Goal: Obtain resource: Obtain resource

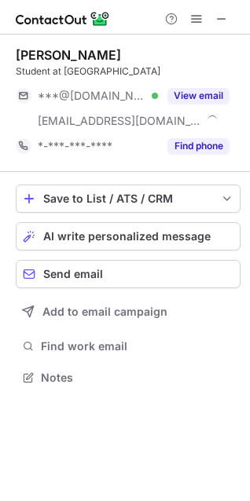
scroll to position [367, 250]
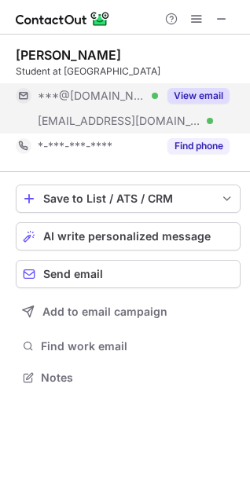
click at [197, 93] on button "View email" at bounding box center [198, 96] width 62 height 16
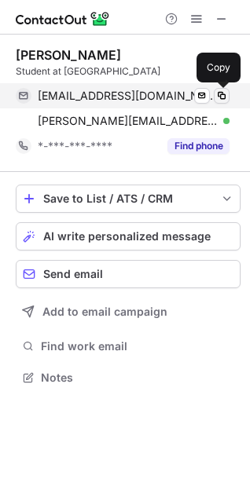
click at [222, 95] on span at bounding box center [221, 95] width 13 height 13
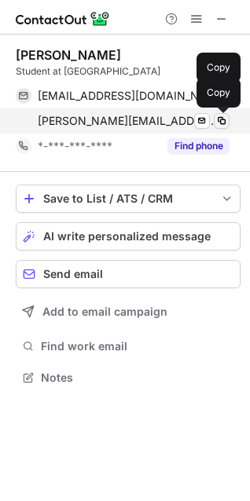
click at [224, 120] on span at bounding box center [221, 121] width 13 height 13
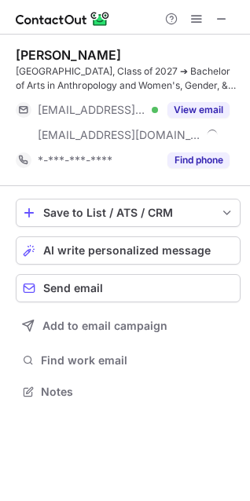
scroll to position [381, 250]
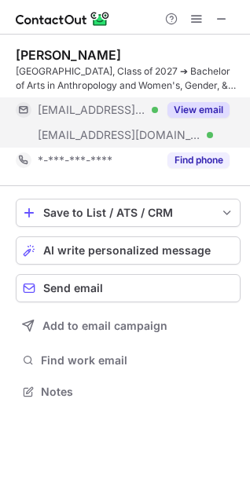
click at [199, 108] on button "View email" at bounding box center [198, 110] width 62 height 16
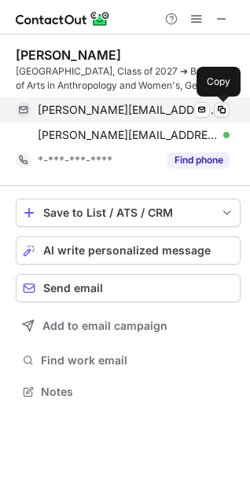
click at [225, 108] on span at bounding box center [221, 110] width 13 height 13
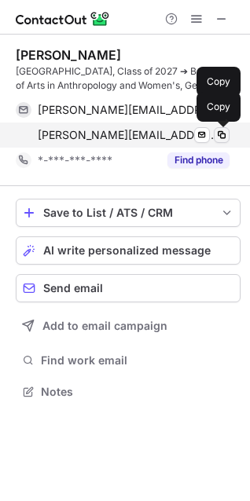
click at [224, 134] on span at bounding box center [221, 135] width 13 height 13
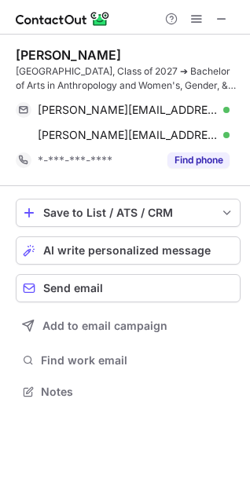
scroll to position [356, 250]
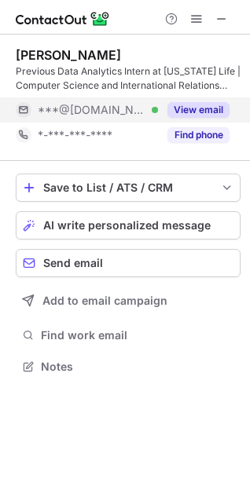
click at [214, 106] on button "View email" at bounding box center [198, 110] width 62 height 16
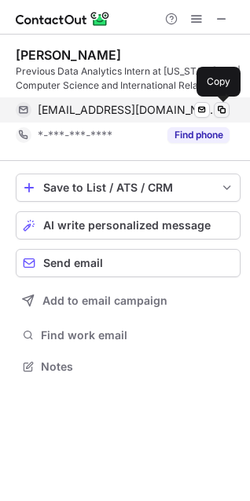
click at [226, 107] on span at bounding box center [221, 110] width 13 height 13
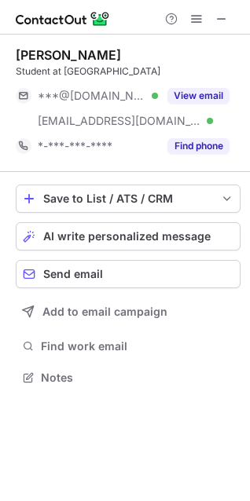
scroll to position [367, 250]
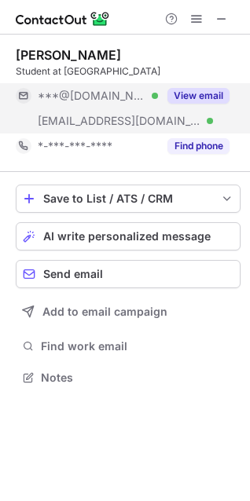
click at [202, 89] on button "View email" at bounding box center [198, 96] width 62 height 16
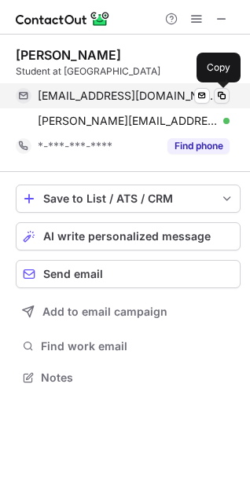
click at [223, 93] on span at bounding box center [221, 95] width 13 height 13
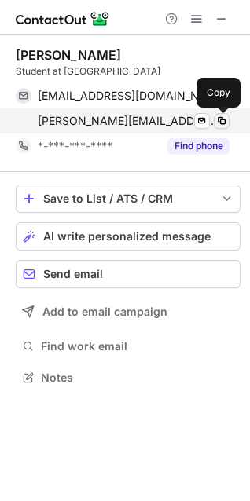
click at [221, 120] on span at bounding box center [221, 121] width 13 height 13
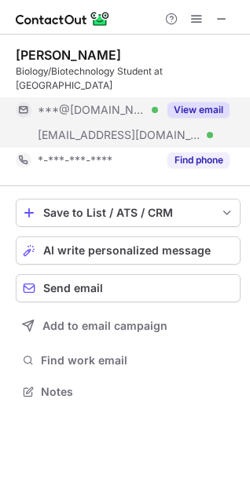
click at [199, 102] on button "View email" at bounding box center [198, 110] width 62 height 16
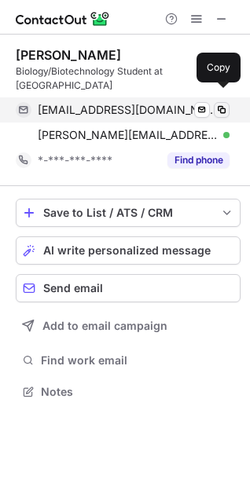
click at [224, 104] on span at bounding box center [221, 110] width 13 height 13
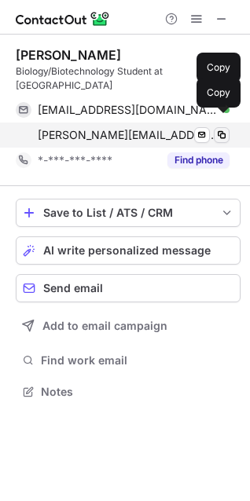
click at [225, 129] on span at bounding box center [221, 135] width 13 height 13
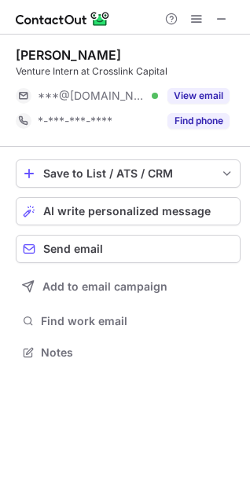
scroll to position [341, 250]
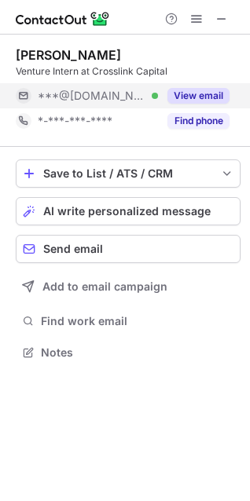
click at [195, 93] on button "View email" at bounding box center [198, 96] width 62 height 16
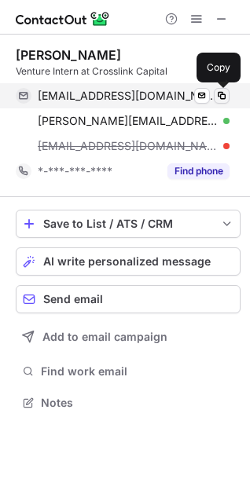
click at [223, 93] on span at bounding box center [221, 95] width 13 height 13
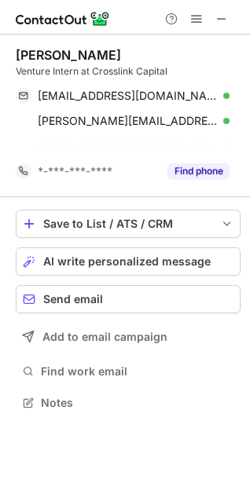
scroll to position [367, 250]
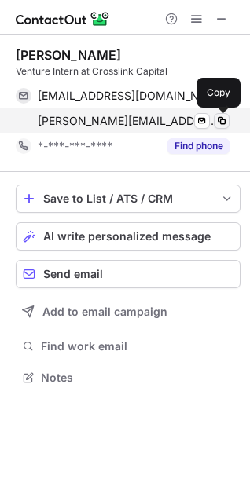
click at [223, 119] on span at bounding box center [221, 121] width 13 height 13
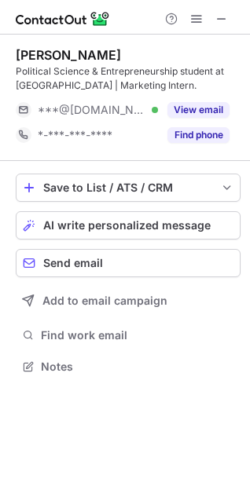
scroll to position [356, 250]
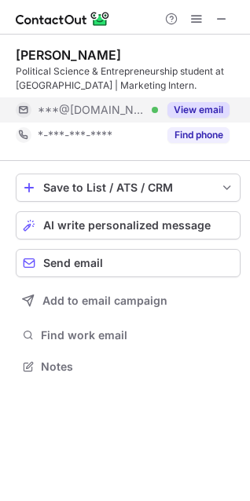
click at [203, 104] on button "View email" at bounding box center [198, 110] width 62 height 16
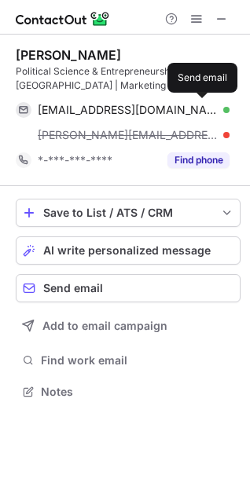
scroll to position [381, 250]
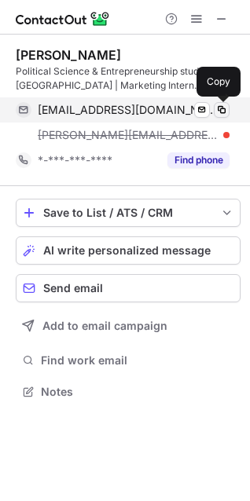
click at [225, 108] on span at bounding box center [221, 110] width 13 height 13
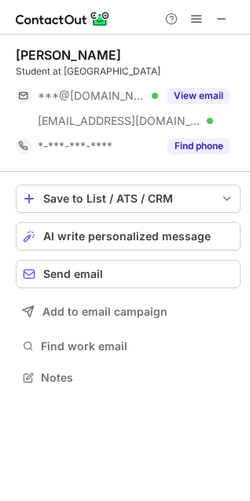
scroll to position [367, 250]
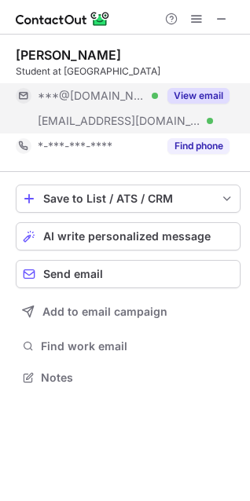
click at [217, 92] on button "View email" at bounding box center [198, 96] width 62 height 16
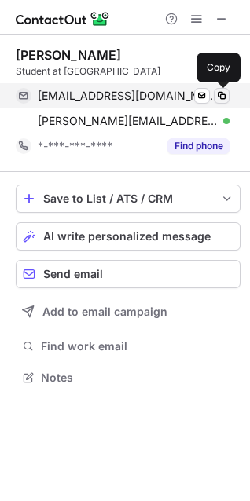
click at [226, 95] on span at bounding box center [221, 95] width 13 height 13
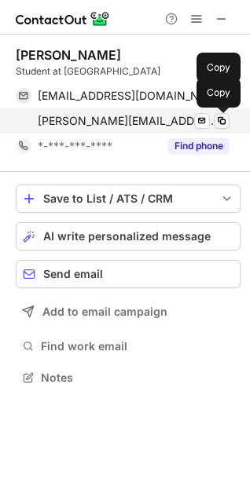
click at [224, 120] on span at bounding box center [221, 121] width 13 height 13
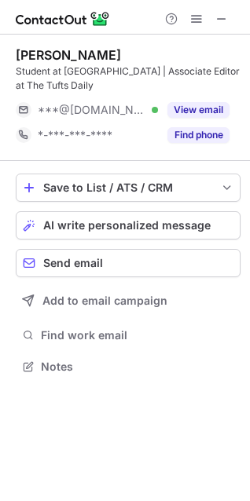
scroll to position [356, 250]
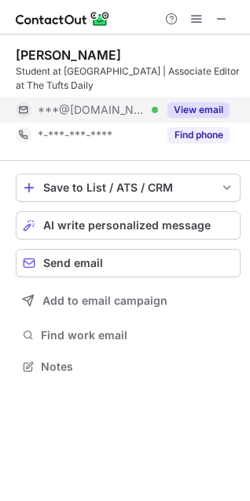
click at [206, 112] on button "View email" at bounding box center [198, 110] width 62 height 16
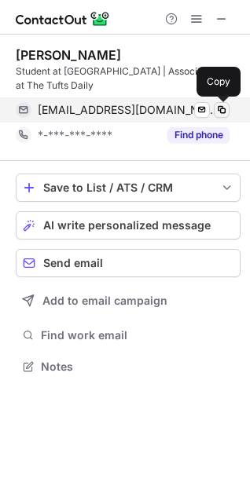
click at [217, 110] on span at bounding box center [221, 110] width 13 height 13
click at [219, 110] on span at bounding box center [221, 110] width 13 height 13
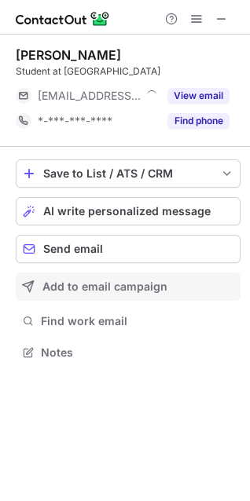
scroll to position [341, 250]
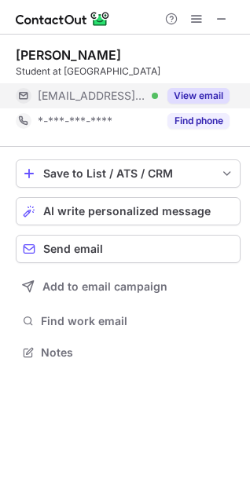
click at [194, 92] on button "View email" at bounding box center [198, 96] width 62 height 16
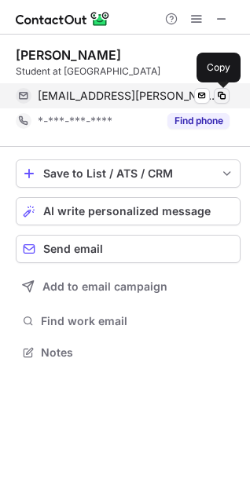
click at [221, 95] on span at bounding box center [221, 95] width 13 height 13
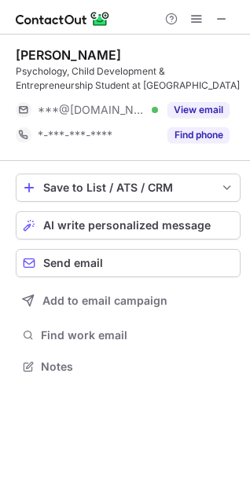
scroll to position [356, 250]
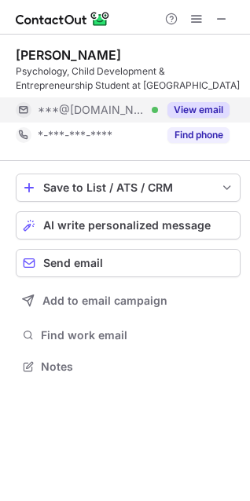
click at [208, 110] on button "View email" at bounding box center [198, 110] width 62 height 16
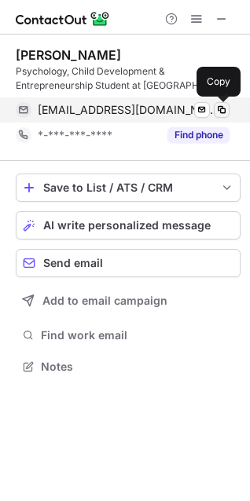
click at [224, 108] on span at bounding box center [221, 110] width 13 height 13
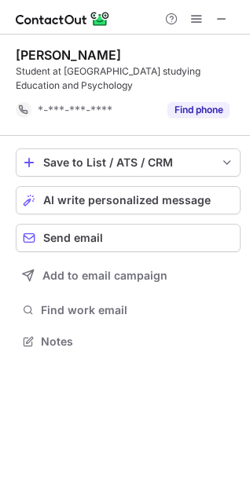
scroll to position [330, 250]
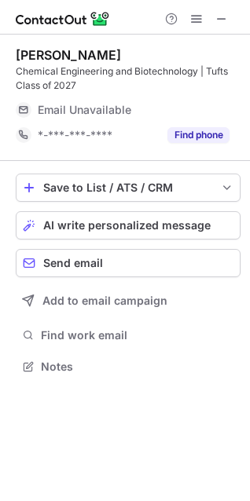
scroll to position [381, 250]
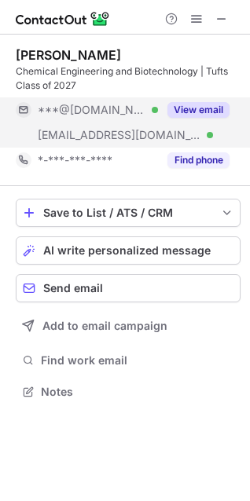
click at [205, 109] on button "View email" at bounding box center [198, 110] width 62 height 16
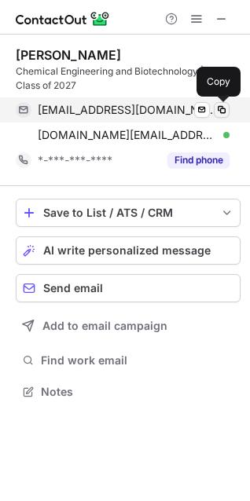
click at [224, 108] on span at bounding box center [221, 110] width 13 height 13
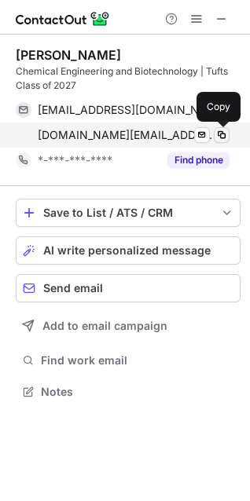
click at [225, 133] on span at bounding box center [221, 135] width 13 height 13
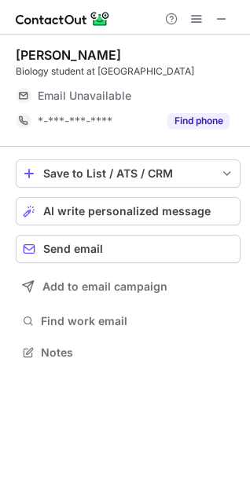
scroll to position [341, 250]
